Goal: Task Accomplishment & Management: Use online tool/utility

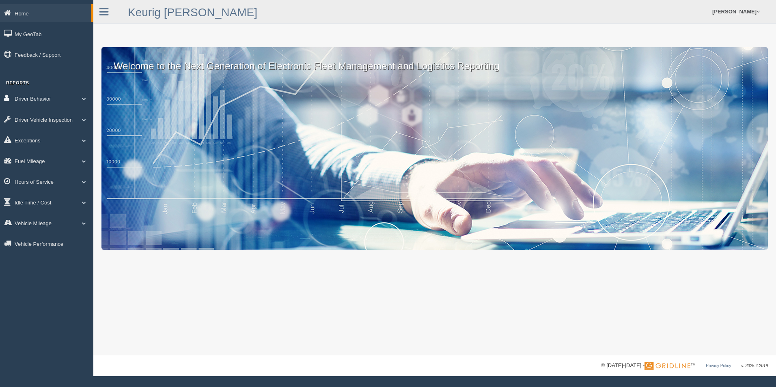
click at [33, 98] on link "Driver Behavior" at bounding box center [46, 98] width 93 height 18
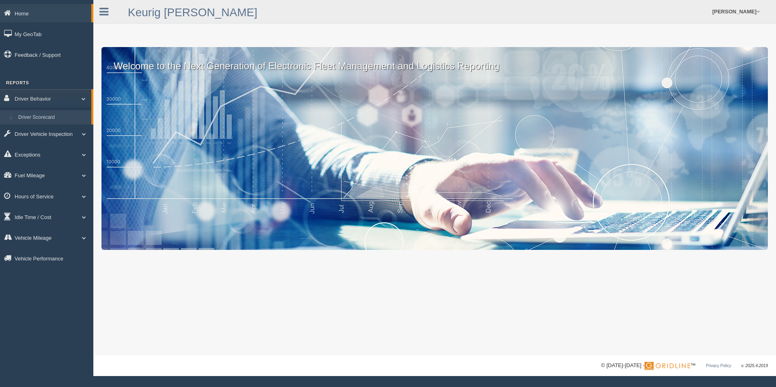
click at [30, 116] on link "Driver Scorecard" at bounding box center [53, 117] width 77 height 15
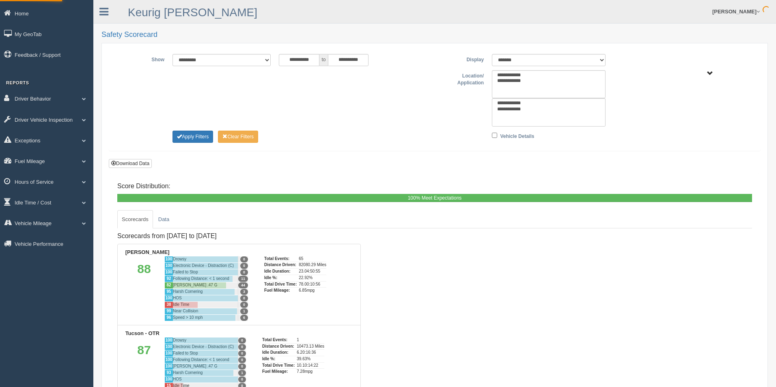
type input "*********"
type input "********"
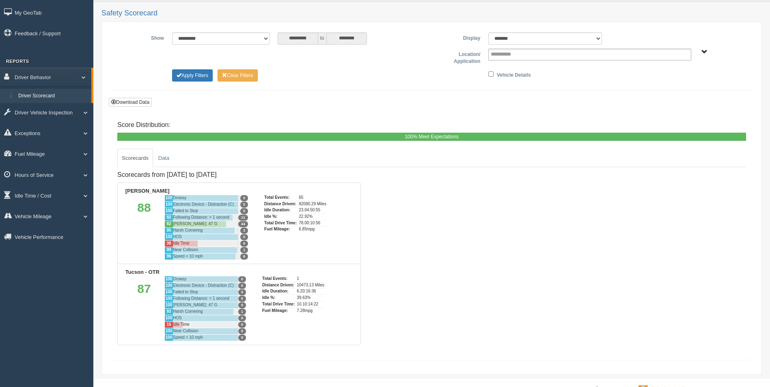
scroll to position [42, 0]
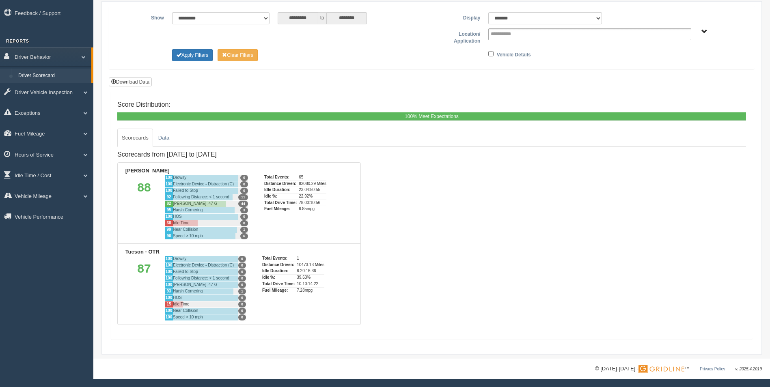
click at [702, 32] on span "Irving - OTR Tucson - OTR" at bounding box center [704, 32] width 6 height 6
click at [677, 71] on button "Tucson - OTR" at bounding box center [680, 71] width 35 height 9
click at [186, 57] on button "Apply Filters" at bounding box center [192, 55] width 41 height 12
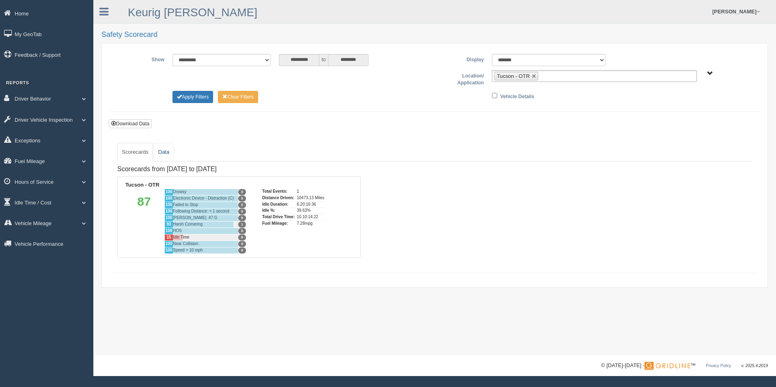
click at [165, 151] on link "Data" at bounding box center [164, 152] width 20 height 19
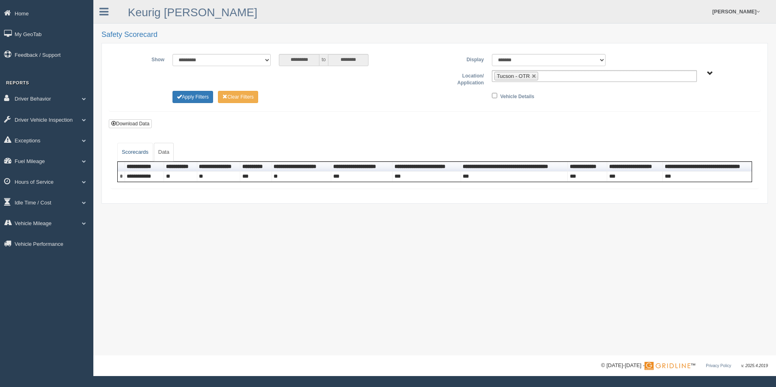
click at [141, 153] on link "Scorecards" at bounding box center [135, 152] width 36 height 19
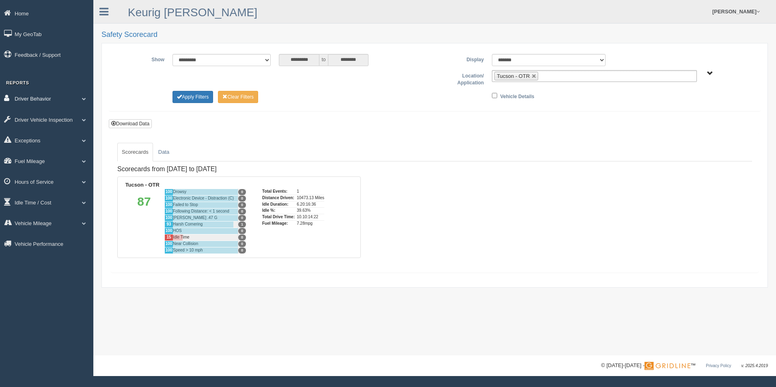
click at [40, 97] on link "Driver Behavior" at bounding box center [46, 98] width 93 height 18
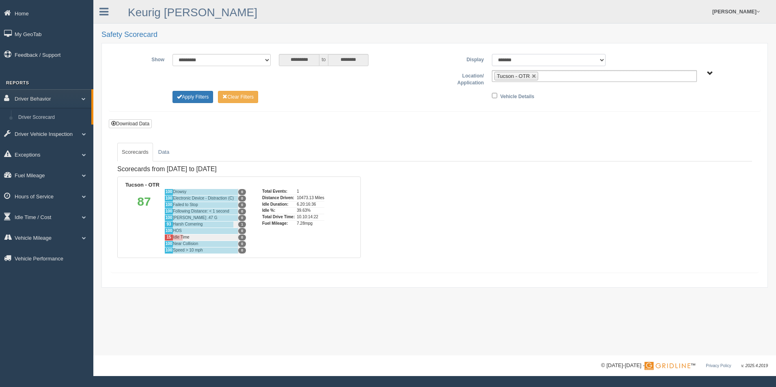
click at [602, 60] on select "******* ******" at bounding box center [549, 60] width 114 height 12
select select "**"
click at [492, 54] on select "******* ******" at bounding box center [549, 60] width 114 height 12
click at [708, 73] on span "Irving - OTR Tucson - OTR" at bounding box center [710, 74] width 6 height 6
click at [678, 112] on button "Tucson - OTR" at bounding box center [680, 113] width 35 height 9
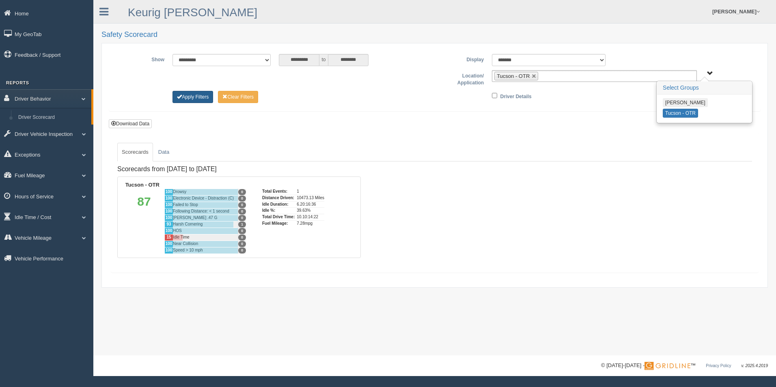
click at [196, 95] on button "Apply Filters" at bounding box center [192, 97] width 41 height 12
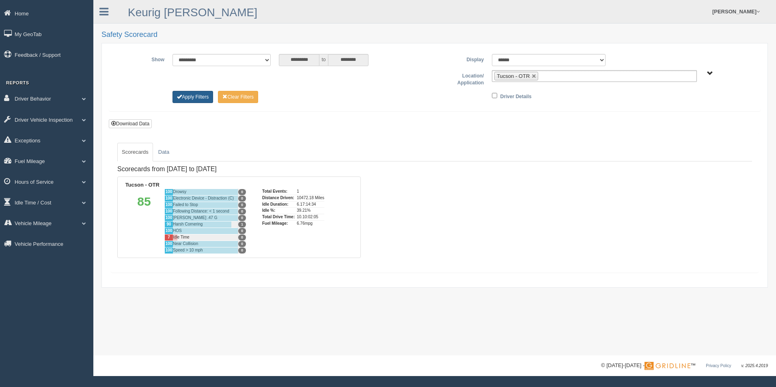
click at [185, 97] on button "Apply Filters" at bounding box center [192, 97] width 41 height 12
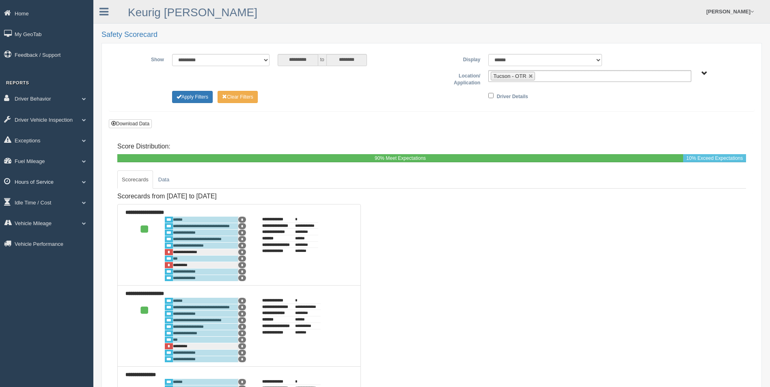
click at [49, 181] on link "Hours of Service" at bounding box center [46, 181] width 93 height 18
click at [40, 199] on link "HOS Violations" at bounding box center [53, 200] width 77 height 15
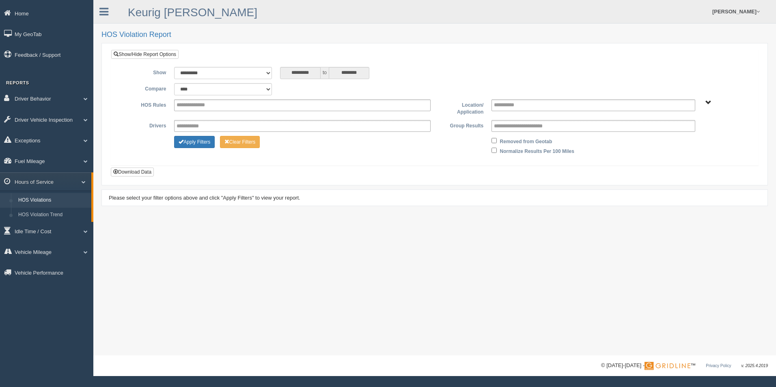
click at [711, 101] on span "Irving - OTR Tucson - OTR" at bounding box center [708, 103] width 6 height 6
click at [680, 142] on button "Tucson - OTR" at bounding box center [678, 142] width 35 height 9
click at [608, 153] on div "Removed from Geotab Normalize Results Per 100 Miles" at bounding box center [592, 145] width 211 height 19
click at [198, 139] on button "Apply Filters" at bounding box center [194, 142] width 41 height 12
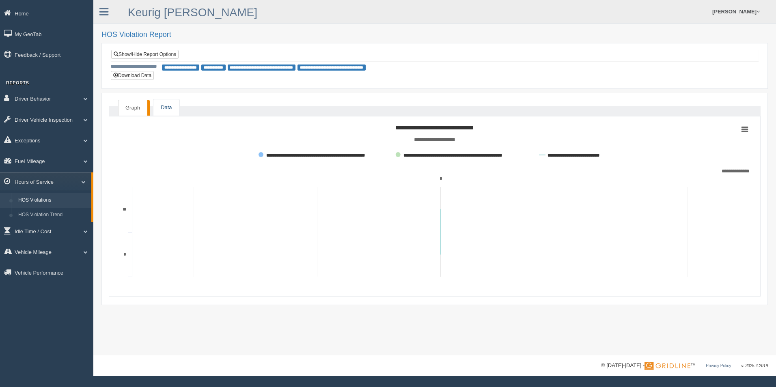
click at [162, 109] on link "Data" at bounding box center [166, 107] width 26 height 17
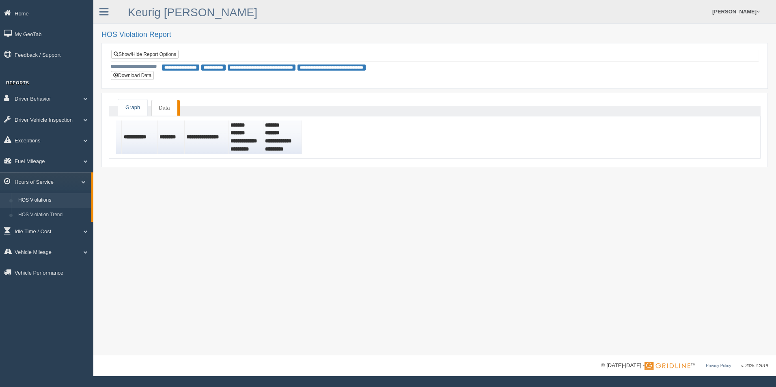
click at [135, 108] on link "Graph" at bounding box center [132, 107] width 29 height 17
